Goal: Find contact information: Find contact information

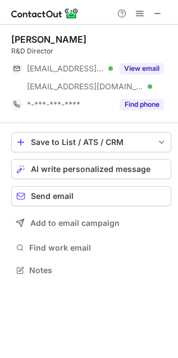
scroll to position [262, 178]
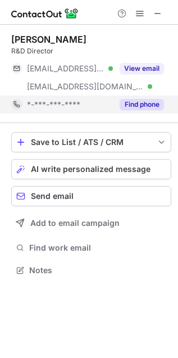
click at [134, 106] on button "Find phone" at bounding box center [142, 104] width 44 height 11
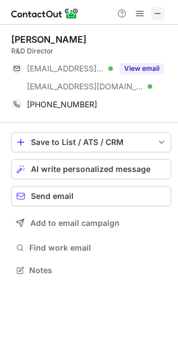
click at [152, 17] on button at bounding box center [157, 13] width 13 height 13
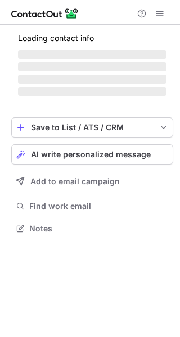
scroll to position [235, 180]
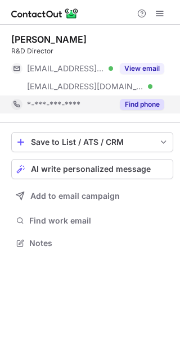
click at [138, 95] on div "Find phone" at bounding box center [138, 104] width 51 height 18
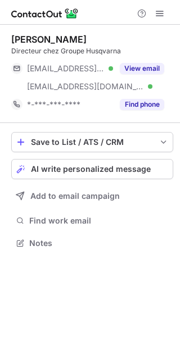
scroll to position [235, 180]
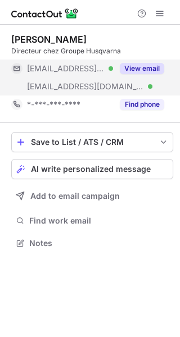
click at [126, 67] on button "View email" at bounding box center [142, 68] width 44 height 11
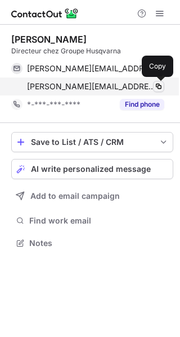
click at [158, 88] on span at bounding box center [158, 86] width 9 height 9
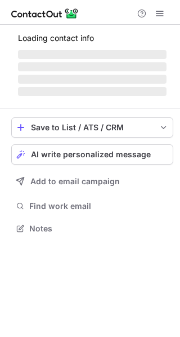
scroll to position [217, 180]
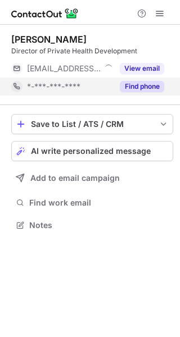
click at [136, 86] on button "Find phone" at bounding box center [142, 86] width 44 height 11
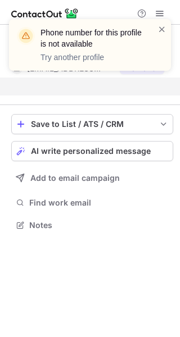
scroll to position [199, 180]
